Goal: Manage account settings

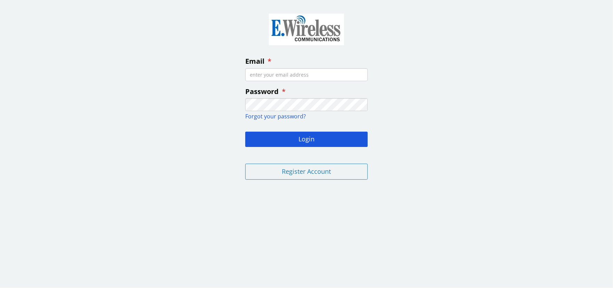
type input "[EMAIL_ADDRESS][PERSON_NAME][DOMAIN_NAME]"
click at [313, 77] on input "[EMAIL_ADDRESS][PERSON_NAME][DOMAIN_NAME]" at bounding box center [306, 74] width 122 height 13
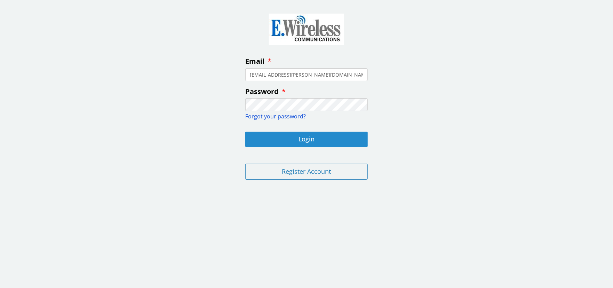
click at [311, 145] on button "Login" at bounding box center [306, 139] width 122 height 15
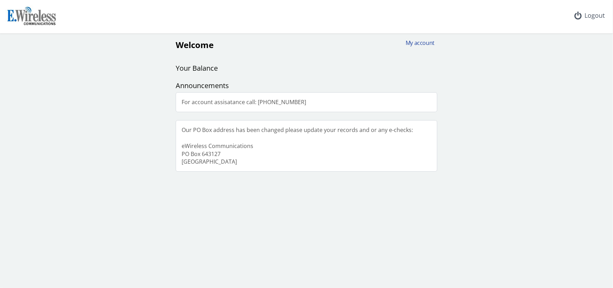
click at [427, 43] on div "My account" at bounding box center [417, 43] width 33 height 8
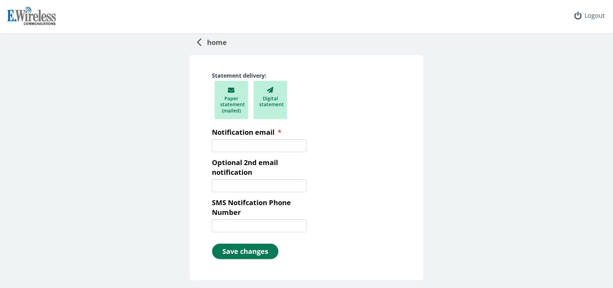
click at [399, 178] on div "Statement delivery: Paper statement (mailed) Digital statement Notification ema…" at bounding box center [307, 167] width 234 height 225
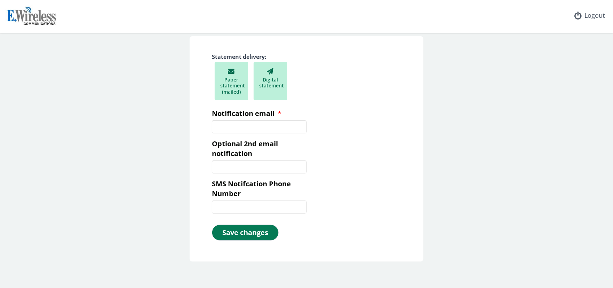
scroll to position [37, 0]
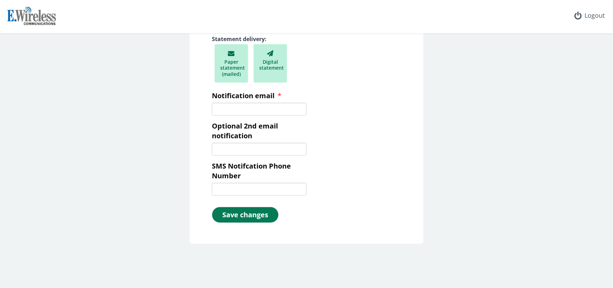
click at [505, 185] on div "home Statement delivery: Paper statement (mailed) Digital statement Notificatio…" at bounding box center [307, 120] width 608 height 247
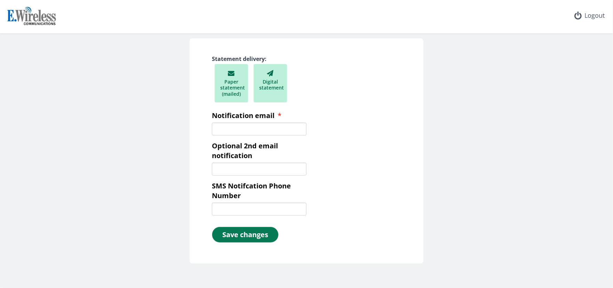
scroll to position [0, 0]
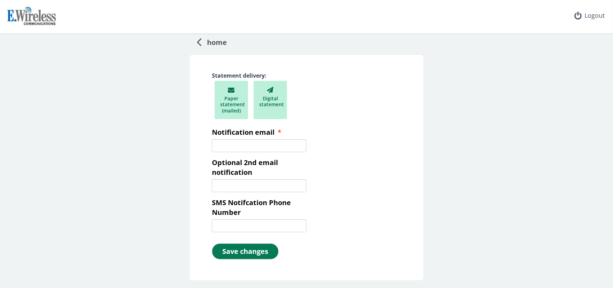
click at [165, 135] on div "home Statement delivery: Paper statement (mailed) Digital statement Notificatio…" at bounding box center [307, 156] width 608 height 247
